Goal: Information Seeking & Learning: Learn about a topic

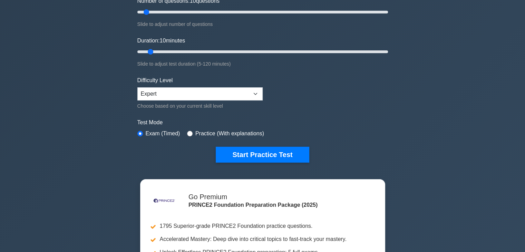
scroll to position [69, 0]
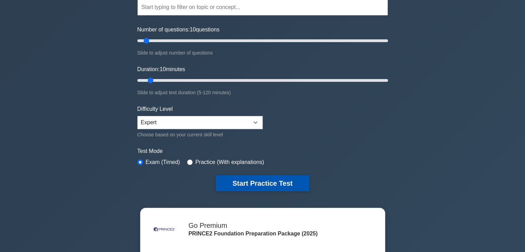
click at [257, 182] on button "Start Practice Test" at bounding box center [262, 183] width 93 height 16
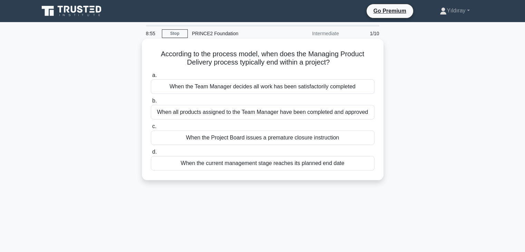
click at [262, 164] on div "When the current management stage reaches its planned end date" at bounding box center [263, 163] width 224 height 15
click at [151, 154] on input "d. When the current management stage reaches its planned end date" at bounding box center [151, 152] width 0 height 4
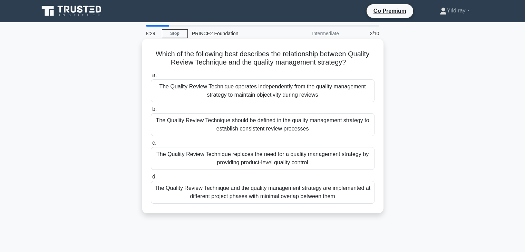
click at [269, 127] on div "The Quality Review Technique should be defined in the quality management strate…" at bounding box center [263, 124] width 224 height 23
click at [151, 112] on input "b. The Quality Review Technique should be defined in the quality management str…" at bounding box center [151, 109] width 0 height 4
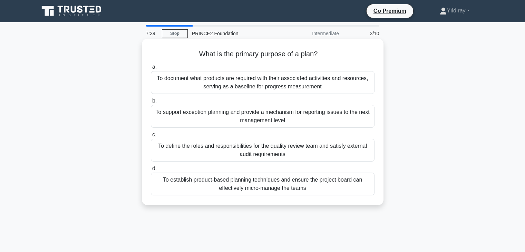
click at [300, 152] on div "To define the roles and responsibilities for the quality review team and satisf…" at bounding box center [263, 150] width 224 height 23
click at [151, 137] on input "c. To define the roles and responsibilities for the quality review team and sat…" at bounding box center [151, 135] width 0 height 4
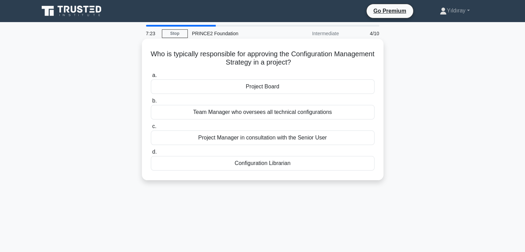
drag, startPoint x: 277, startPoint y: 89, endPoint x: 373, endPoint y: 91, distance: 95.7
click at [278, 90] on div "Project Board" at bounding box center [263, 86] width 224 height 15
click at [328, 88] on div "Project Board" at bounding box center [263, 86] width 224 height 15
click at [151, 78] on input "a. Project Board" at bounding box center [151, 75] width 0 height 4
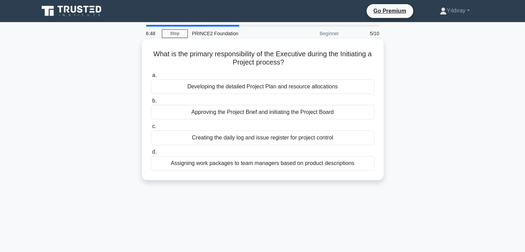
click at [304, 112] on div "Approving the Project Brief and initiating the Project Board" at bounding box center [263, 112] width 224 height 15
click at [151, 103] on input "b. Approving the Project Brief and initiating the Project Board" at bounding box center [151, 101] width 0 height 4
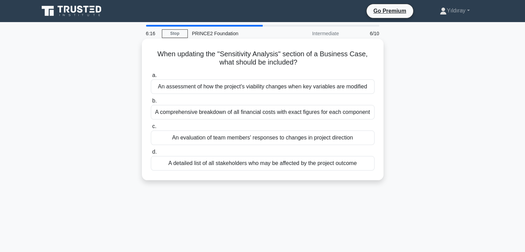
click at [289, 87] on div "An assessment of how the project's viability changes when key variables are mod…" at bounding box center [263, 86] width 224 height 15
click at [151, 78] on input "a. An assessment of how the project's viability changes when key variables are …" at bounding box center [151, 75] width 0 height 4
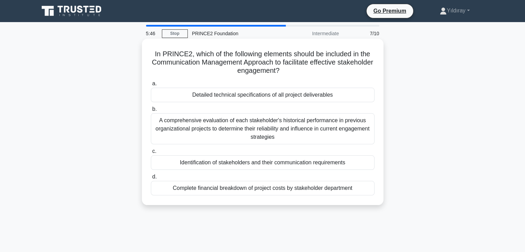
click at [249, 164] on div "Identification of stakeholders and their communication requirements" at bounding box center [263, 162] width 224 height 15
click at [151, 154] on input "c. Identification of stakeholders and their communication requirements" at bounding box center [151, 151] width 0 height 4
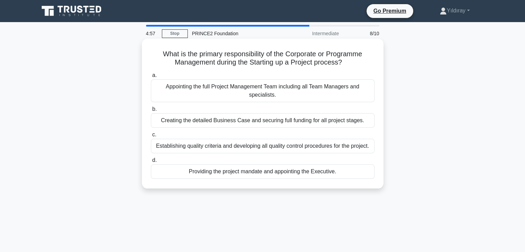
click at [260, 173] on div "Providing the project mandate and appointing the Executive." at bounding box center [263, 171] width 224 height 15
click at [151, 163] on input "d. Providing the project mandate and appointing the Executive." at bounding box center [151, 160] width 0 height 4
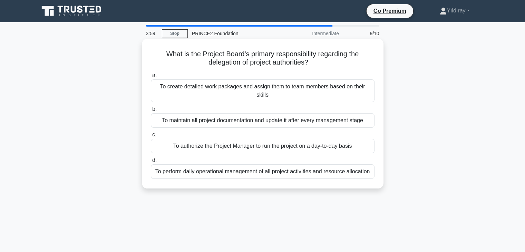
click at [247, 141] on div "To authorize the Project Manager to run the project on a day-to-day basis" at bounding box center [263, 146] width 224 height 15
click at [151, 137] on input "c. To authorize the Project Manager to run the project on a day-to-day basis" at bounding box center [151, 135] width 0 height 4
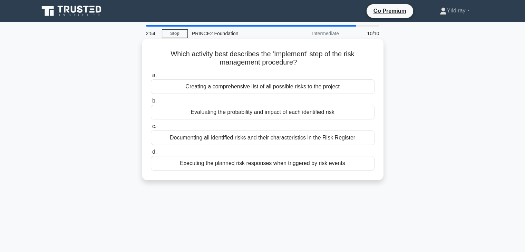
click at [250, 163] on div "Executing the planned risk responses when triggered by risk events" at bounding box center [263, 163] width 224 height 15
click at [151, 154] on input "d. Executing the planned risk responses when triggered by risk events" at bounding box center [151, 152] width 0 height 4
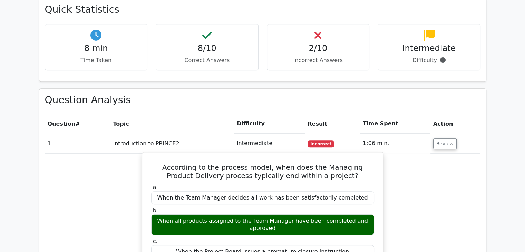
scroll to position [518, 0]
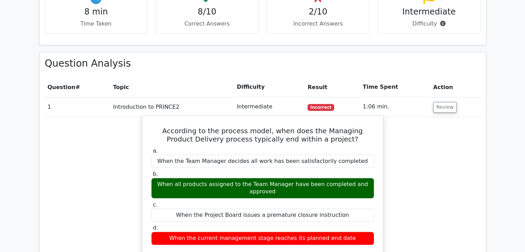
drag, startPoint x: 156, startPoint y: 159, endPoint x: 373, endPoint y: 159, distance: 217.2
click at [373, 178] on div "When all products assigned to the Team Manager have been completed and approved" at bounding box center [262, 188] width 223 height 21
copy div "When all products assigned to the Team Manager have been completed and approved"
click at [162, 171] on label "b. When all products assigned to the Team Manager have been completed and appro…" at bounding box center [262, 185] width 223 height 28
drag, startPoint x: 153, startPoint y: 160, endPoint x: 373, endPoint y: 160, distance: 220.0
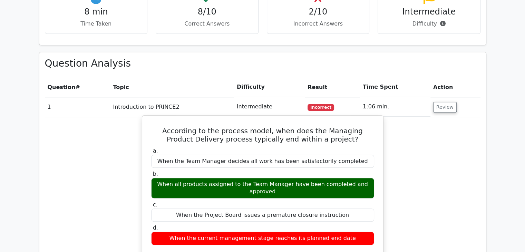
click at [373, 178] on div "When all products assigned to the Team Manager have been completed and approved" at bounding box center [262, 188] width 223 height 21
copy div "When all products assigned to the Team Manager have been completed and approved"
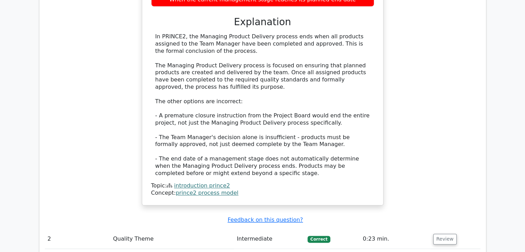
scroll to position [760, 0]
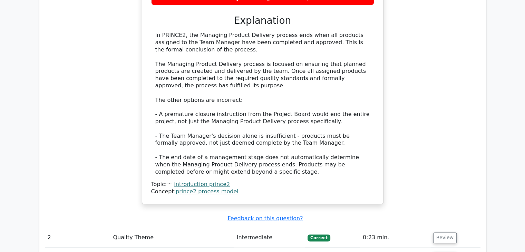
drag, startPoint x: 444, startPoint y: 201, endPoint x: 440, endPoint y: 196, distance: 6.4
click at [444, 232] on button "Review" at bounding box center [444, 237] width 23 height 11
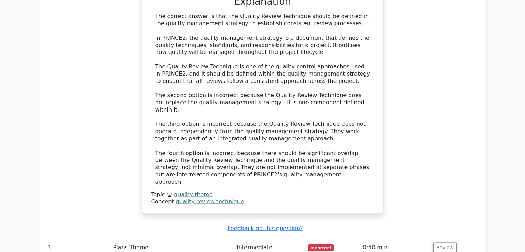
scroll to position [1209, 0]
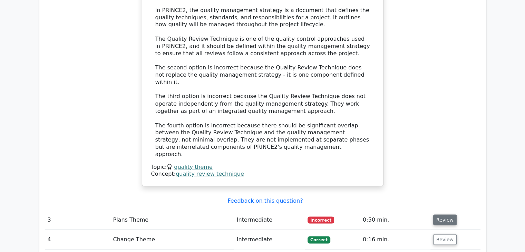
click at [441, 214] on button "Review" at bounding box center [444, 219] width 23 height 11
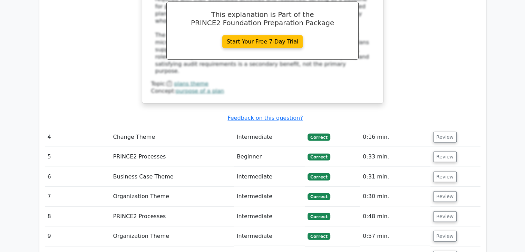
scroll to position [1588, 0]
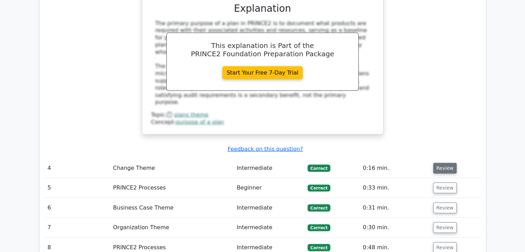
click at [443, 163] on button "Review" at bounding box center [444, 168] width 23 height 11
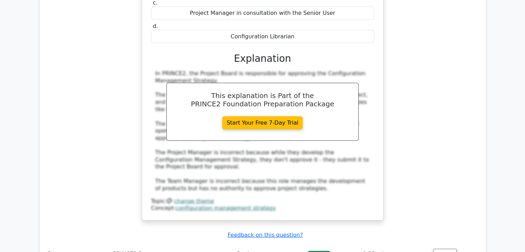
scroll to position [1865, 0]
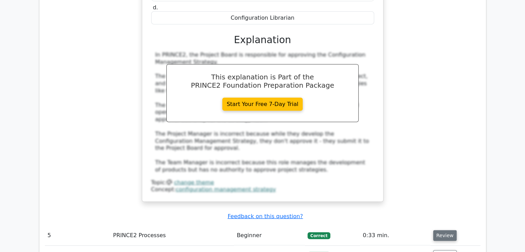
click at [439, 230] on button "Review" at bounding box center [444, 235] width 23 height 11
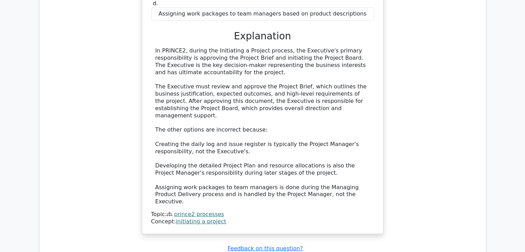
scroll to position [2244, 0]
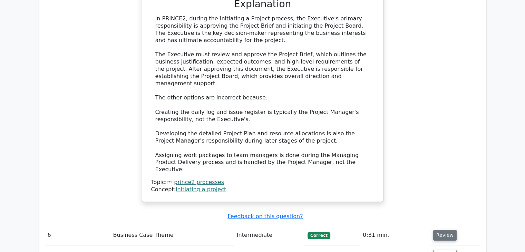
click at [441, 230] on button "Review" at bounding box center [444, 235] width 23 height 11
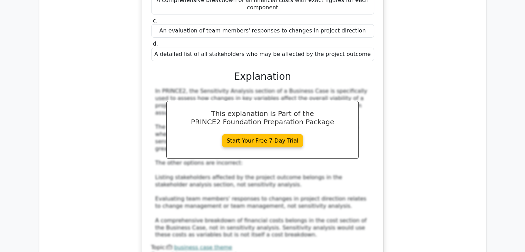
scroll to position [2590, 0]
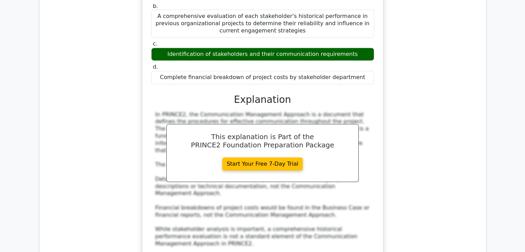
scroll to position [3039, 0]
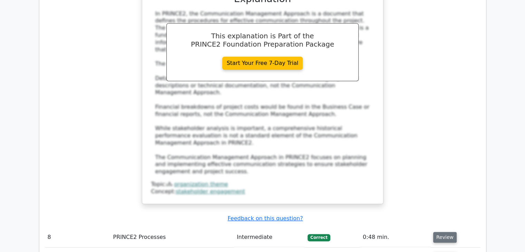
click at [445, 232] on button "Review" at bounding box center [444, 237] width 23 height 11
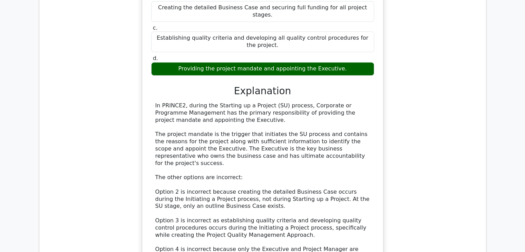
scroll to position [3384, 0]
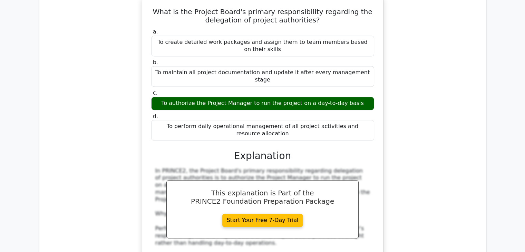
scroll to position [3729, 0]
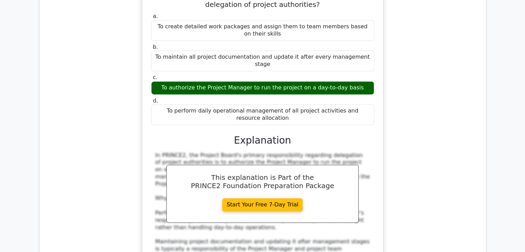
drag, startPoint x: 445, startPoint y: 187, endPoint x: 427, endPoint y: 188, distance: 18.0
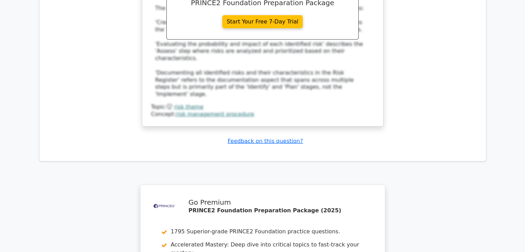
scroll to position [4282, 0]
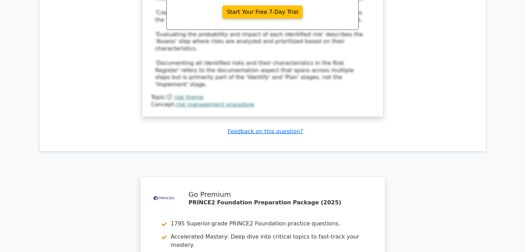
drag, startPoint x: 235, startPoint y: 191, endPoint x: 250, endPoint y: 190, distance: 14.2
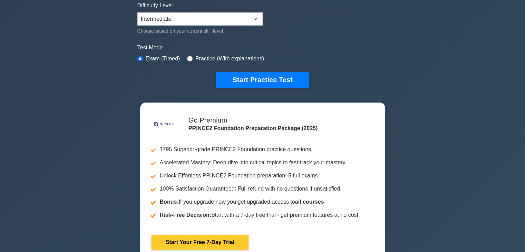
drag, startPoint x: 282, startPoint y: 79, endPoint x: 374, endPoint y: 113, distance: 98.5
click at [282, 79] on button "Start Practice Test" at bounding box center [262, 80] width 93 height 16
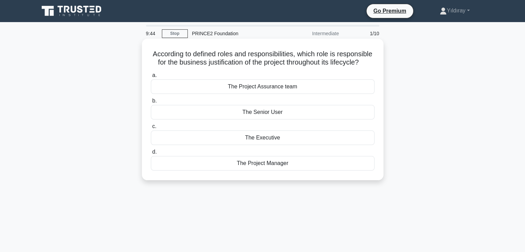
click at [261, 145] on div "The Executive" at bounding box center [263, 138] width 224 height 15
click at [151, 129] on input "c. The Executive" at bounding box center [151, 126] width 0 height 4
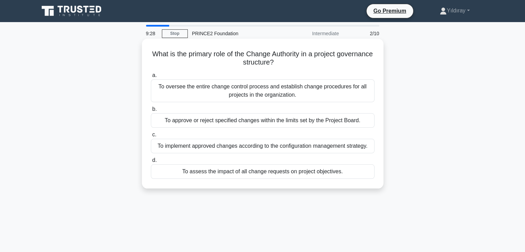
click at [341, 122] on div "To approve or reject specified changes within the limits set by the Project Boa…" at bounding box center [263, 120] width 224 height 15
click at [151, 112] on input "b. To approve or reject specified changes within the limits set by the Project …" at bounding box center [151, 109] width 0 height 4
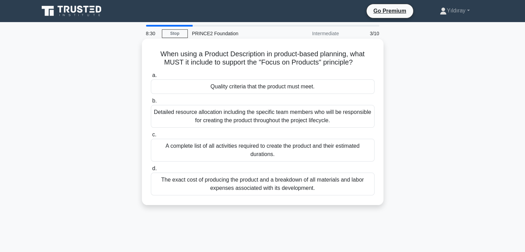
click at [285, 85] on div "Quality criteria that the product must meet." at bounding box center [263, 86] width 224 height 15
click at [151, 78] on input "a. Quality criteria that the product must meet." at bounding box center [151, 75] width 0 height 4
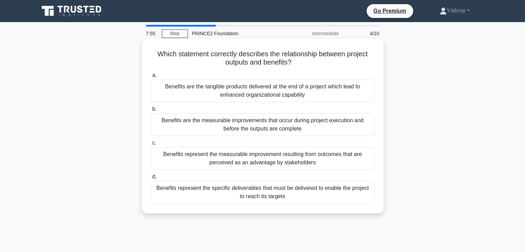
click at [263, 163] on div "Benefits represent the measurable improvement resulting from outcomes that are …" at bounding box center [263, 158] width 224 height 23
click at [151, 145] on input "c. Benefits represent the measurable improvement resulting from outcomes that a…" at bounding box center [151, 143] width 0 height 4
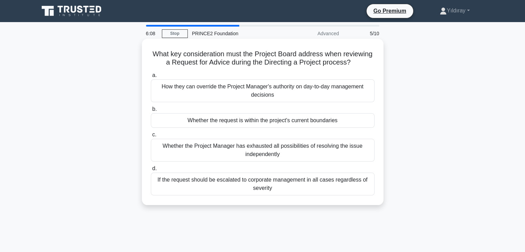
click at [286, 125] on div "Whether the request is within the project's current boundaries" at bounding box center [263, 120] width 224 height 15
click at [151, 112] on input "b. Whether the request is within the project's current boundaries" at bounding box center [151, 109] width 0 height 4
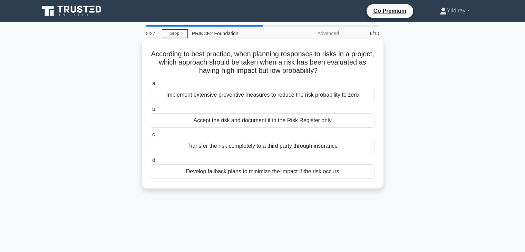
click at [336, 169] on div "Develop fallback plans to minimize the impact if the risk occurs" at bounding box center [263, 171] width 224 height 15
click at [151, 163] on input "d. Develop fallback plans to minimize the impact if the risk occurs" at bounding box center [151, 160] width 0 height 4
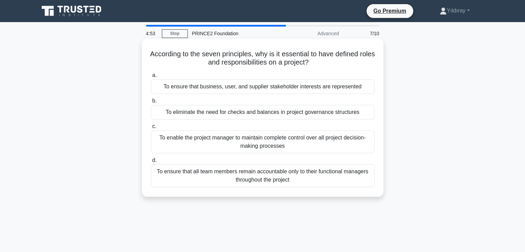
click at [334, 179] on div "To ensure that all team members remain accountable only to their functional man…" at bounding box center [263, 175] width 224 height 23
click at [151, 163] on input "d. To ensure that all team members remain accountable only to their functional …" at bounding box center [151, 160] width 0 height 4
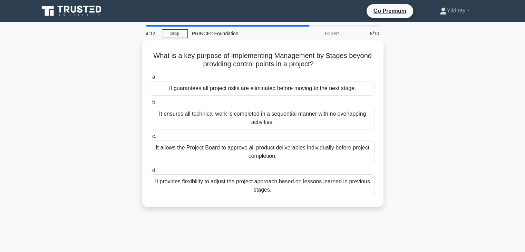
drag, startPoint x: 294, startPoint y: 187, endPoint x: 510, endPoint y: 159, distance: 218.3
click at [356, 186] on div "It provides flexibility to adjust the project approach based on lessons learned…" at bounding box center [263, 185] width 224 height 23
click at [151, 173] on input "d. It provides flexibility to adjust the project approach based on lessons lear…" at bounding box center [151, 170] width 0 height 4
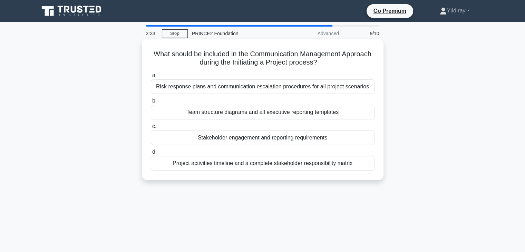
click at [293, 88] on div "Risk response plans and communication escalation procedures for all project sce…" at bounding box center [263, 86] width 224 height 15
click at [151, 78] on input "a. Risk response plans and communication escalation procedures for all project …" at bounding box center [151, 75] width 0 height 4
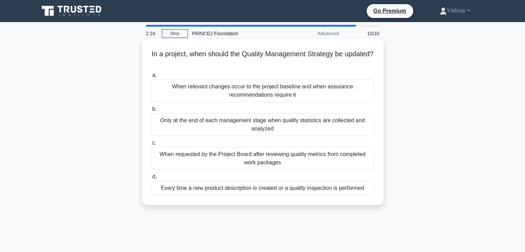
drag, startPoint x: 273, startPoint y: 93, endPoint x: 379, endPoint y: 116, distance: 108.9
click at [275, 93] on div "When relevant changes occur to the project baseline and when assurance recommen…" at bounding box center [263, 90] width 224 height 23
click at [342, 93] on div "When relevant changes occur to the project baseline and when assurance recommen…" at bounding box center [263, 90] width 224 height 23
click at [151, 78] on input "a. When relevant changes occur to the project baseline and when assurance recom…" at bounding box center [151, 75] width 0 height 4
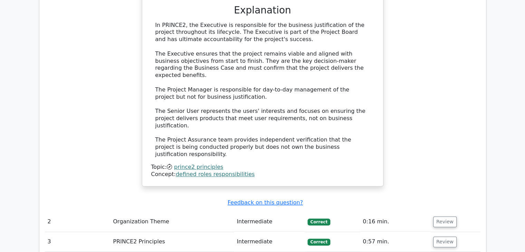
scroll to position [760, 0]
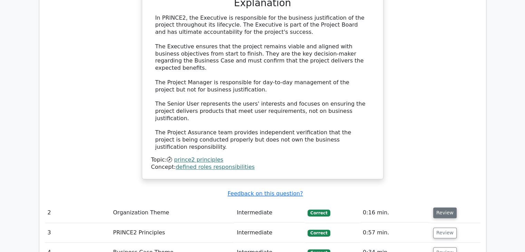
click at [436, 208] on button "Review" at bounding box center [444, 213] width 23 height 11
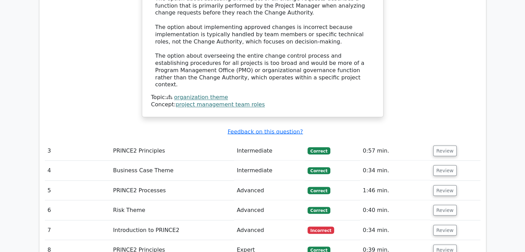
scroll to position [1209, 0]
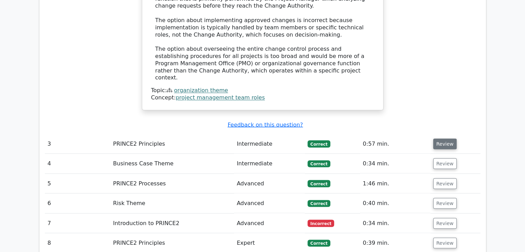
click at [441, 138] on button "Review" at bounding box center [444, 143] width 23 height 11
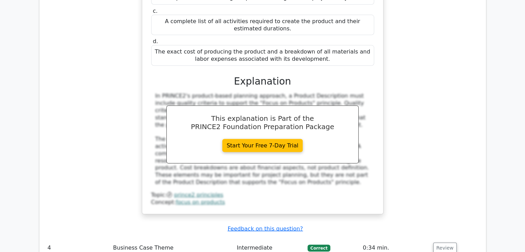
scroll to position [1450, 0]
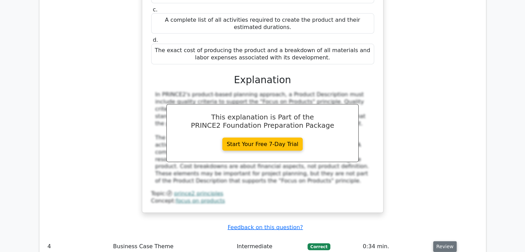
click at [440, 241] on button "Review" at bounding box center [444, 246] width 23 height 11
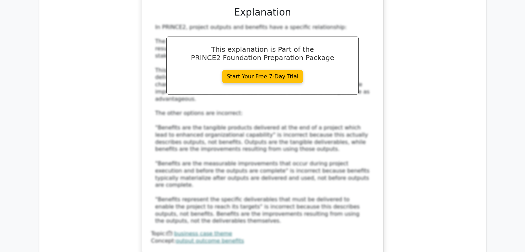
scroll to position [1865, 0]
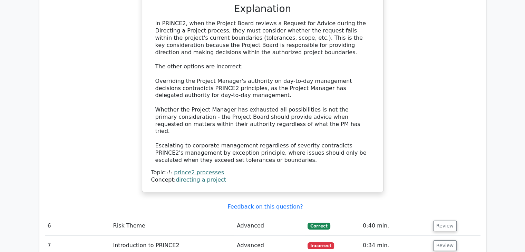
scroll to position [2348, 0]
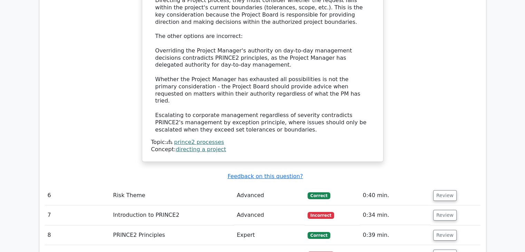
drag, startPoint x: 444, startPoint y: 62, endPoint x: 427, endPoint y: 86, distance: 29.1
click at [444, 190] on button "Review" at bounding box center [444, 195] width 23 height 11
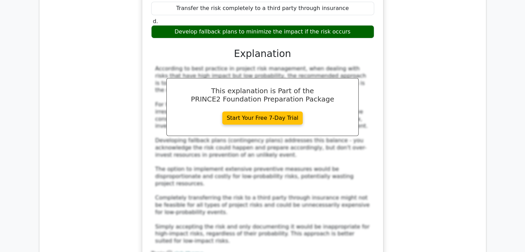
scroll to position [2659, 0]
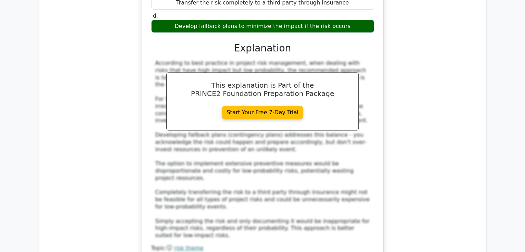
drag, startPoint x: 443, startPoint y: 151, endPoint x: 431, endPoint y: 156, distance: 13.6
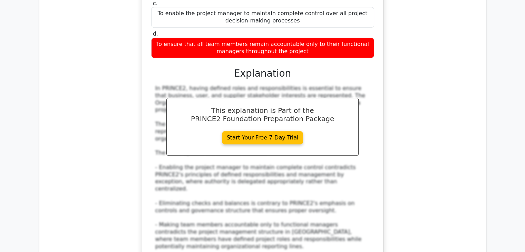
scroll to position [3108, 0]
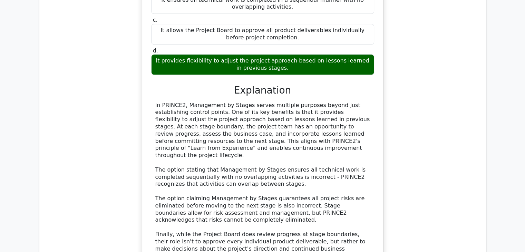
scroll to position [3488, 0]
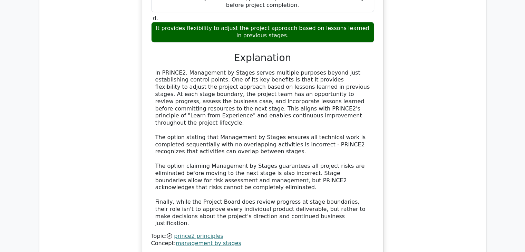
drag, startPoint x: 436, startPoint y: 93, endPoint x: 429, endPoint y: 97, distance: 9.1
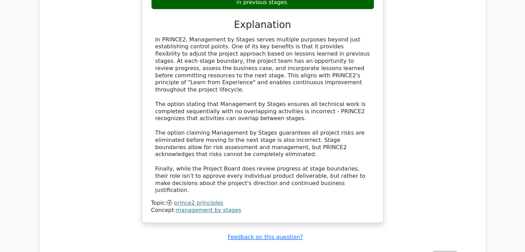
scroll to position [3522, 0]
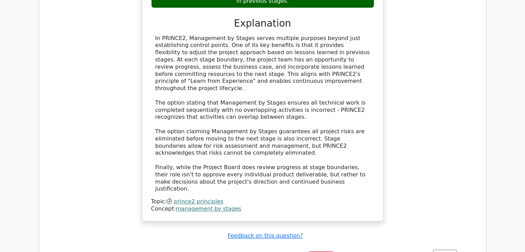
drag, startPoint x: 195, startPoint y: 158, endPoint x: 333, endPoint y: 155, distance: 137.8
copy div "Stakeholder engagement and reporting requirements"
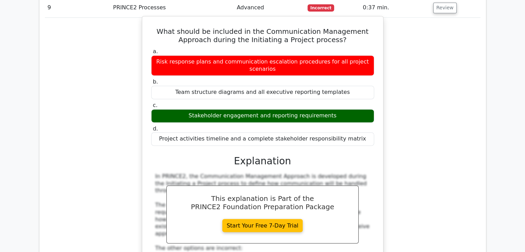
scroll to position [3867, 0]
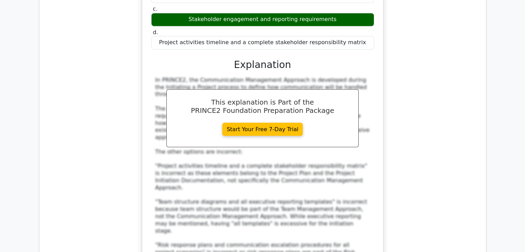
drag, startPoint x: 444, startPoint y: 109, endPoint x: 442, endPoint y: 116, distance: 6.6
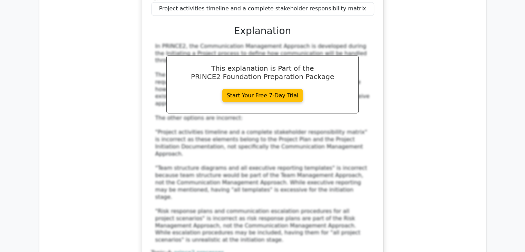
scroll to position [3936, 0]
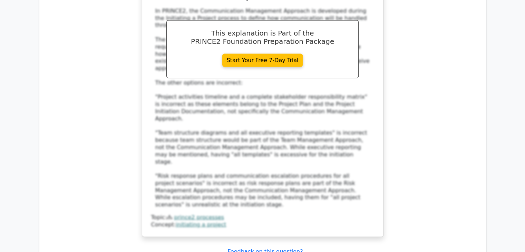
drag, startPoint x: 171, startPoint y: 96, endPoint x: 308, endPoint y: 104, distance: 136.6
copy div "When relevant changes occur to the project baseline and when assurance recommen…"
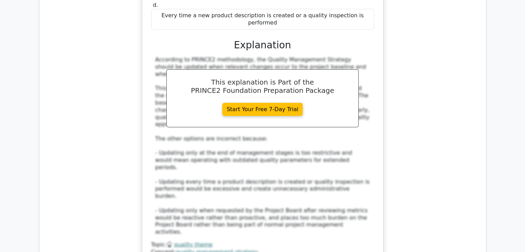
scroll to position [4446, 0]
